Goal: Transaction & Acquisition: Subscribe to service/newsletter

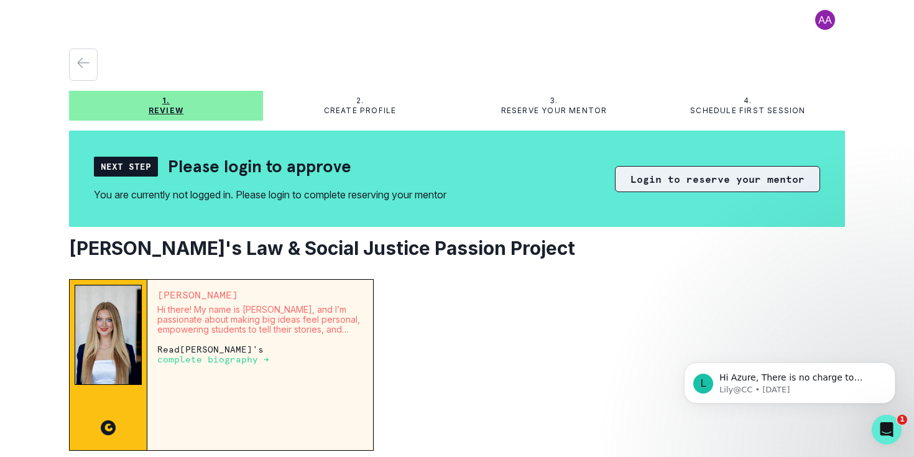
click at [675, 179] on button "Login to reserve your mentor" at bounding box center [717, 179] width 205 height 26
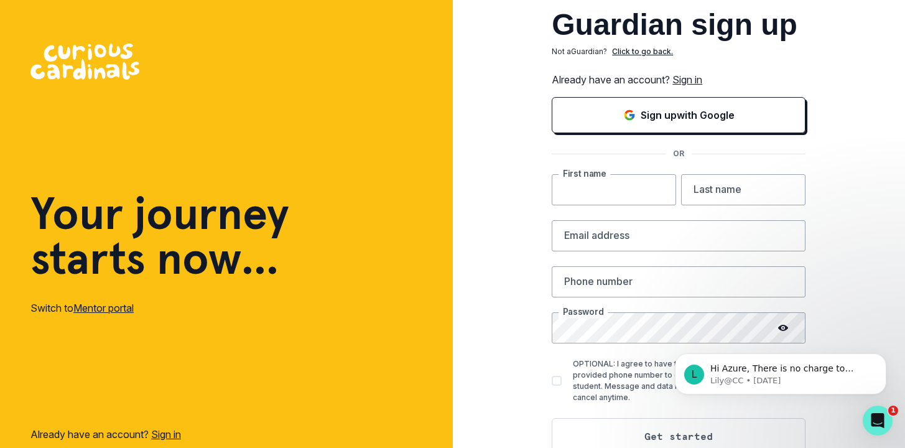
click at [622, 193] on input "text" at bounding box center [613, 189] width 124 height 31
type input "[PERSON_NAME]"
type input "Basu"
type input "[PERSON_NAME][EMAIL_ADDRESS][DOMAIN_NAME]"
type input "4256382936"
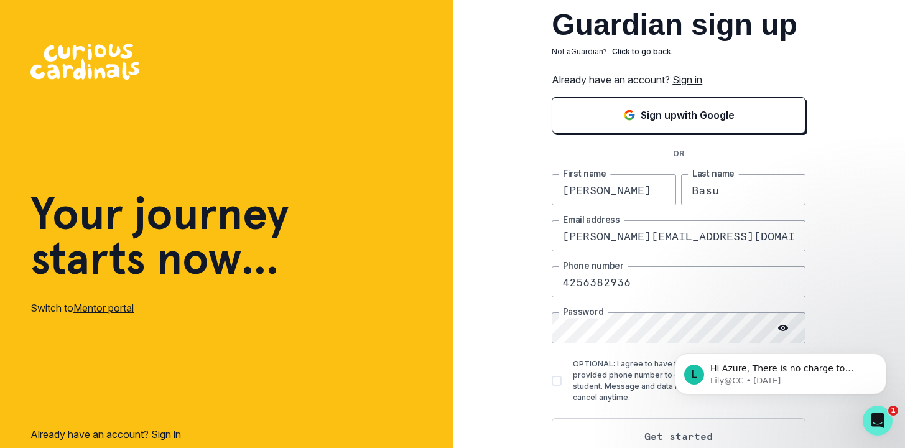
click at [856, 283] on div "L Hi Azure, There is no charge to speak to [PERSON_NAME]! [PERSON_NAME] • [DATE]" at bounding box center [780, 316] width 229 height 155
click at [883, 357] on icon "Dismiss notification" at bounding box center [882, 356] width 7 height 7
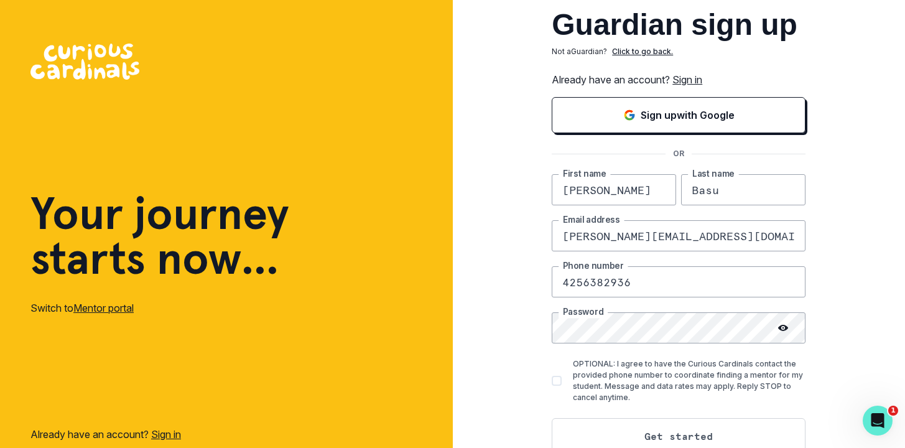
click at [569, 382] on label "OPTIONAL: I agree to have the Curious Cardinals contact the provided phone numb…" at bounding box center [678, 380] width 254 height 45
click at [551, 381] on input "OPTIONAL: I agree to have the Curious Cardinals contact the provided phone numb…" at bounding box center [551, 380] width 1 height 1
checkbox input "true"
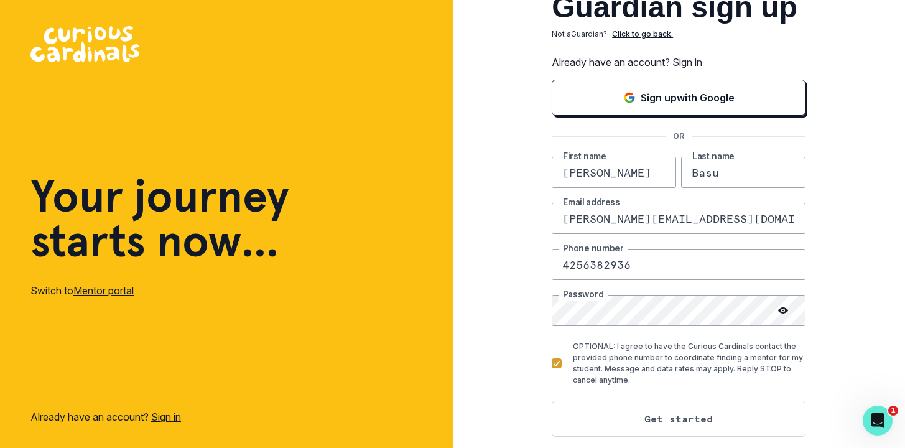
scroll to position [37, 0]
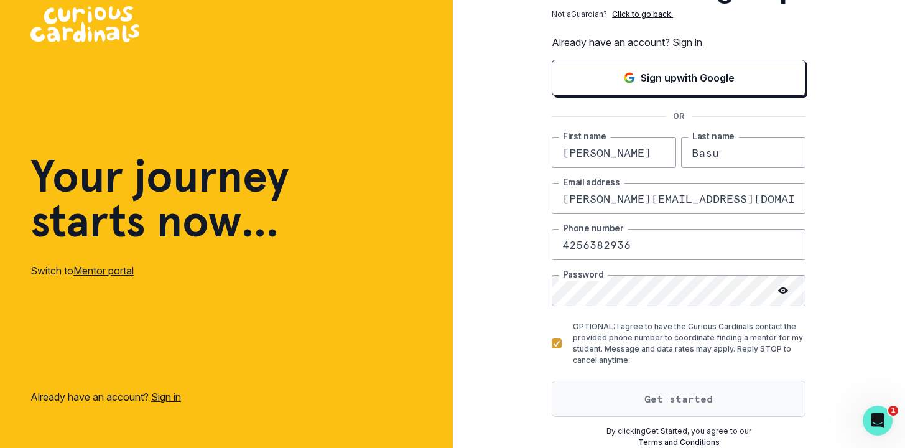
click at [651, 395] on button "Get started" at bounding box center [678, 398] width 254 height 36
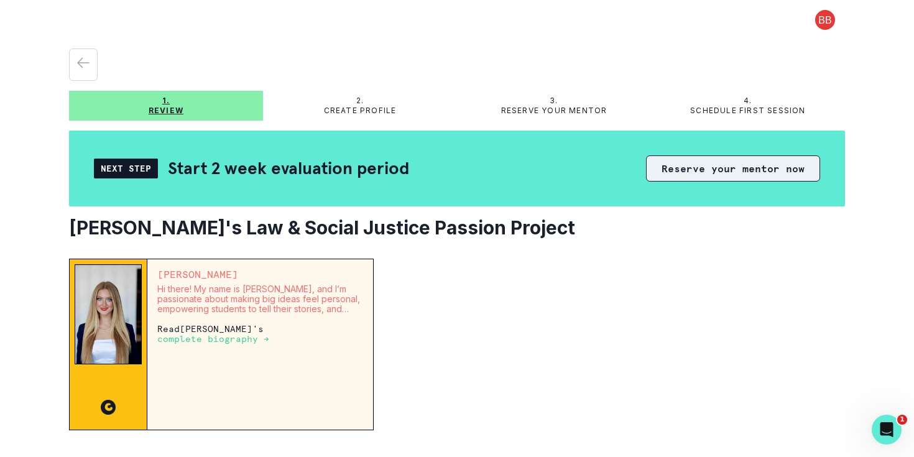
click at [742, 173] on button "Reserve your mentor now" at bounding box center [733, 168] width 174 height 26
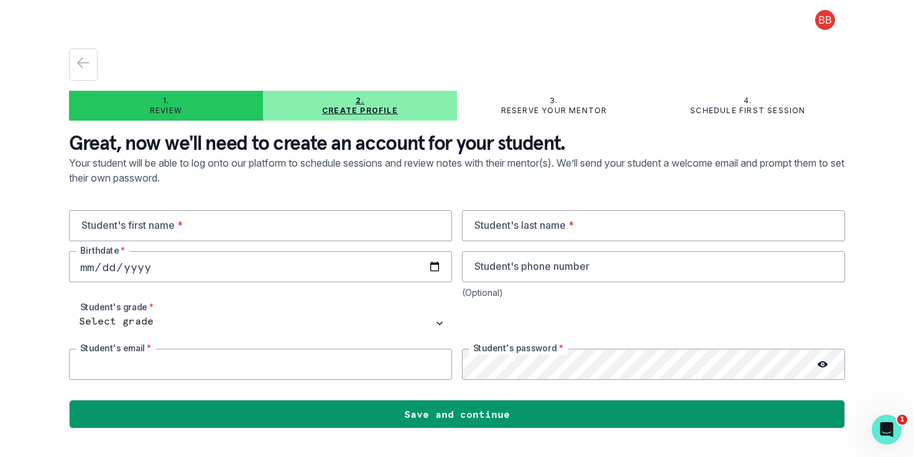
type input "[PERSON_NAME][EMAIL_ADDRESS][DOMAIN_NAME]"
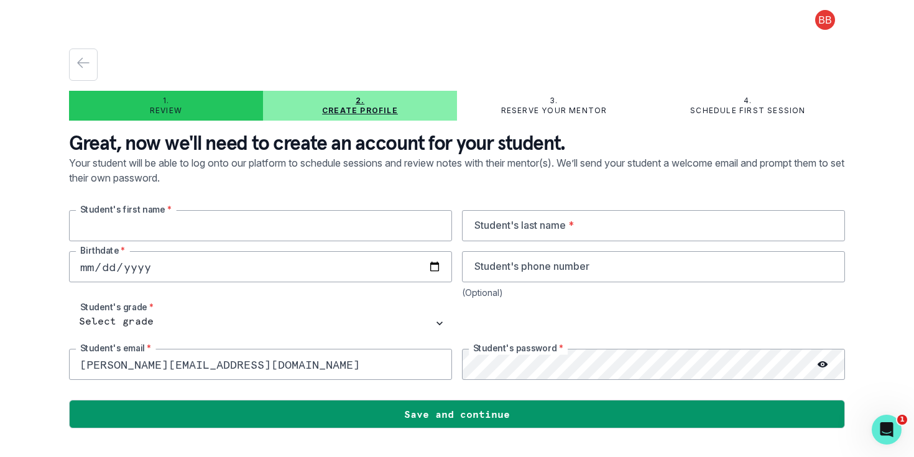
click at [279, 227] on input "text" at bounding box center [260, 225] width 383 height 31
type input "[PERSON_NAME]"
click at [473, 226] on input "text" at bounding box center [653, 225] width 383 height 31
type input "[PERSON_NAME]"
click at [90, 267] on input "date" at bounding box center [260, 266] width 383 height 31
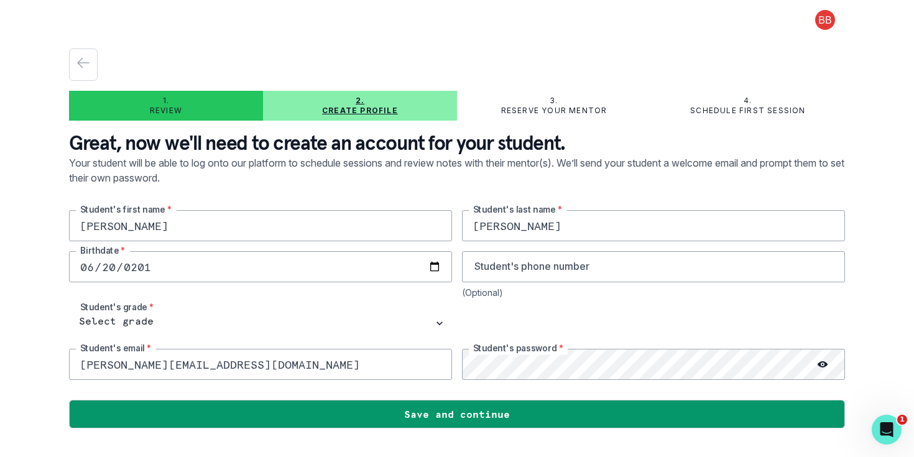
type input "[DATE]"
click at [498, 268] on input "tel" at bounding box center [653, 266] width 383 height 31
type input "4257572982"
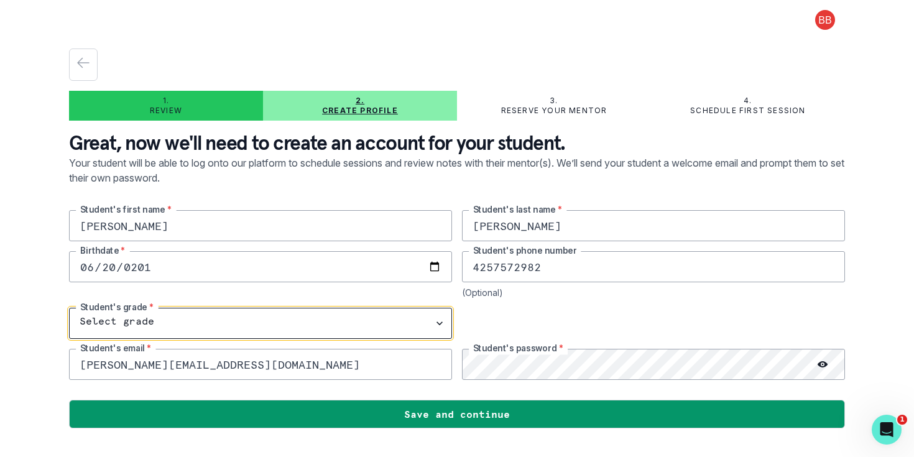
click at [441, 323] on select "Select grade 1st Grade 2nd Grade 3rd Grade 4th Grade 5th Grade 6th Grade 7th Gr…" at bounding box center [260, 323] width 383 height 31
select select "10th Grade"
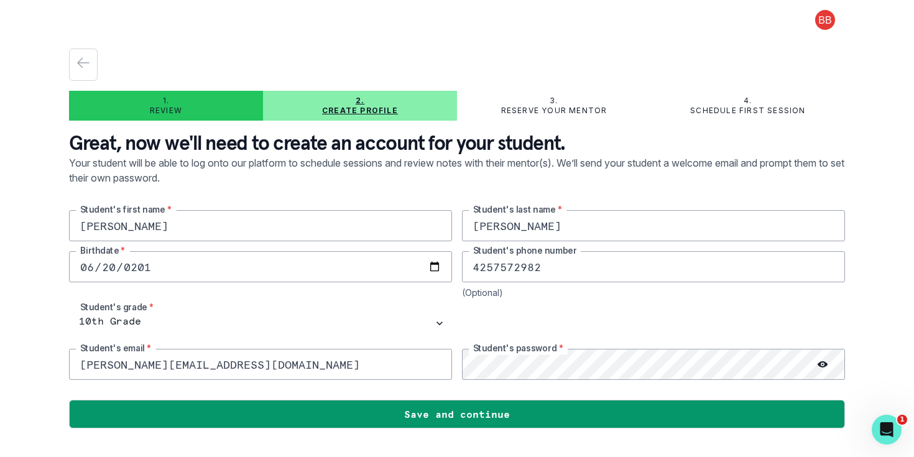
click at [254, 361] on input "[PERSON_NAME][EMAIL_ADDRESS][DOMAIN_NAME]" at bounding box center [260, 364] width 383 height 31
click at [164, 366] on input "[PERSON_NAME][EMAIL_ADDRESS][DOMAIN_NAME]" at bounding box center [260, 364] width 383 height 31
type input "[PERSON_NAME][EMAIL_ADDRESS][PERSON_NAME][DOMAIN_NAME]"
click at [823, 366] on icon at bounding box center [823, 364] width 10 height 10
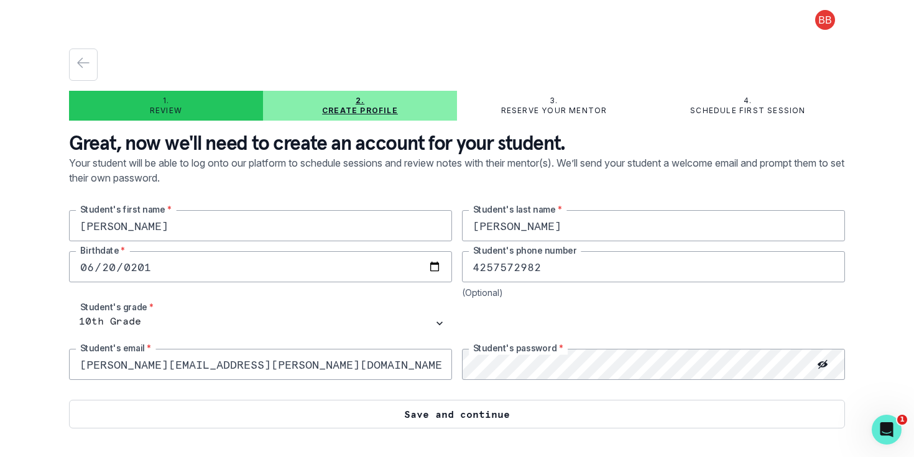
click at [486, 415] on button "Save and continue" at bounding box center [457, 414] width 776 height 29
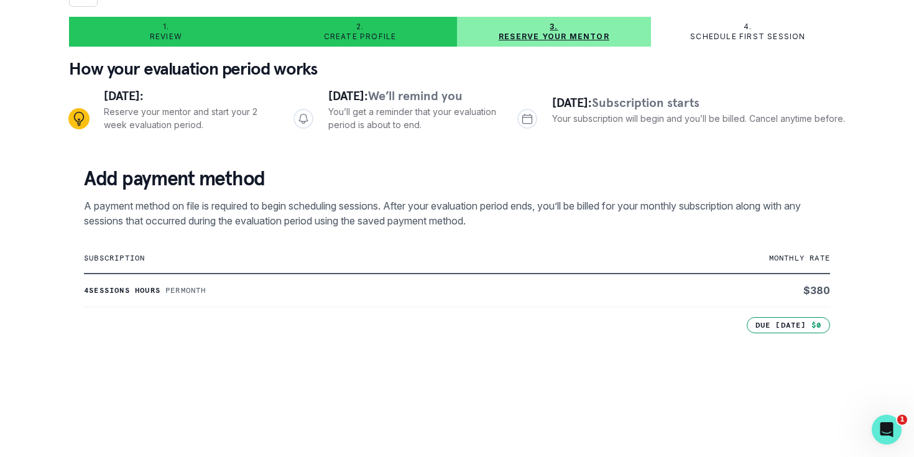
scroll to position [219, 0]
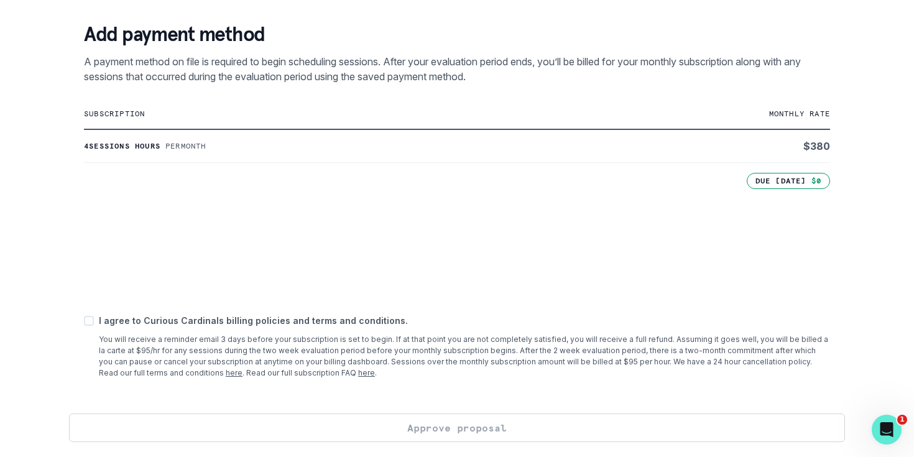
click at [86, 323] on span at bounding box center [89, 321] width 10 height 10
click at [84, 321] on input "checkbox" at bounding box center [83, 320] width 1 height 1
checkbox input "true"
click at [439, 429] on button "Approve proposal" at bounding box center [457, 427] width 776 height 29
